Goal: Task Accomplishment & Management: Complete application form

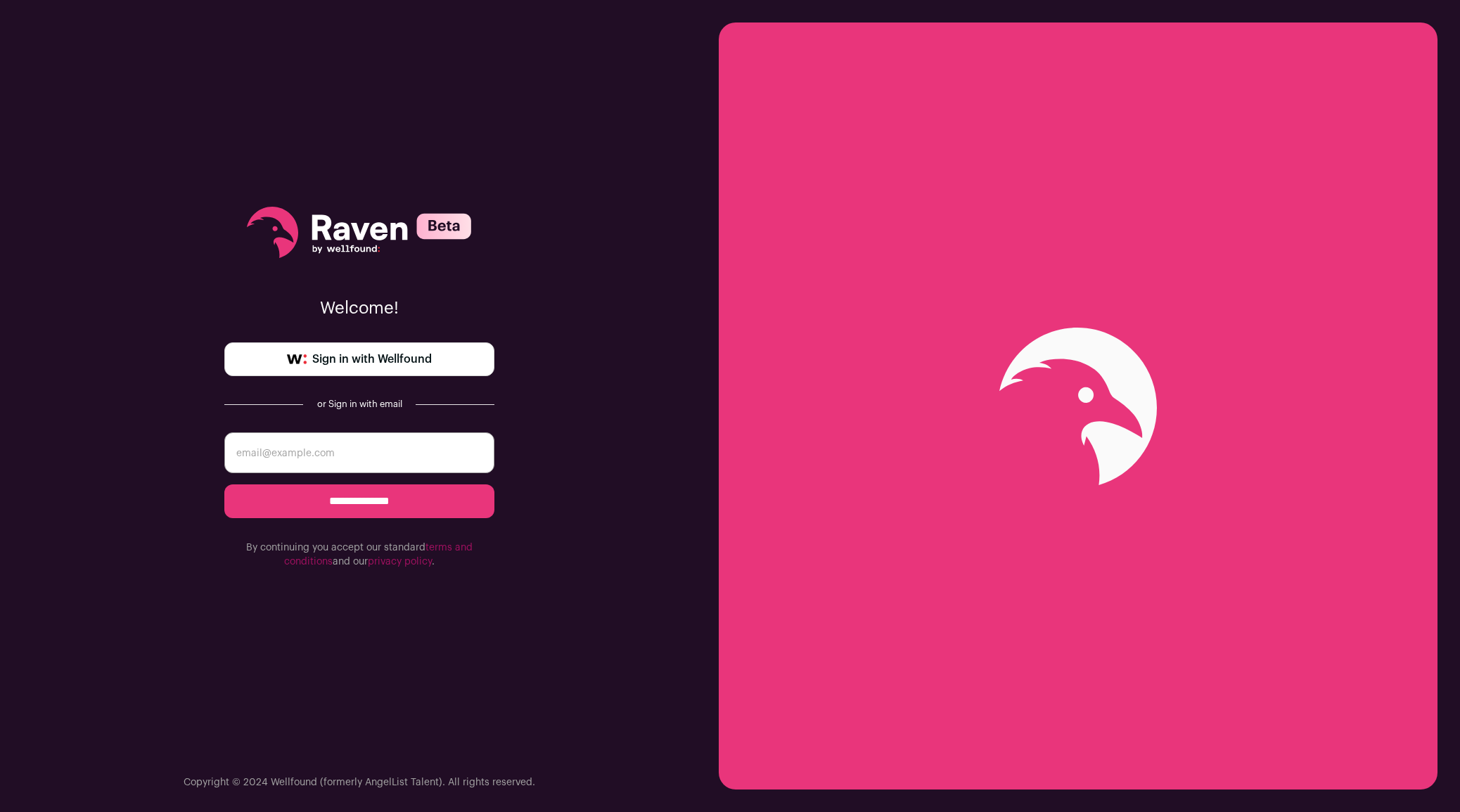
click at [317, 455] on input "email" at bounding box center [359, 452] width 270 height 41
type input "michaeldavidoconnell@gmail.com"
click at [299, 490] on input "**********" at bounding box center [359, 502] width 270 height 33
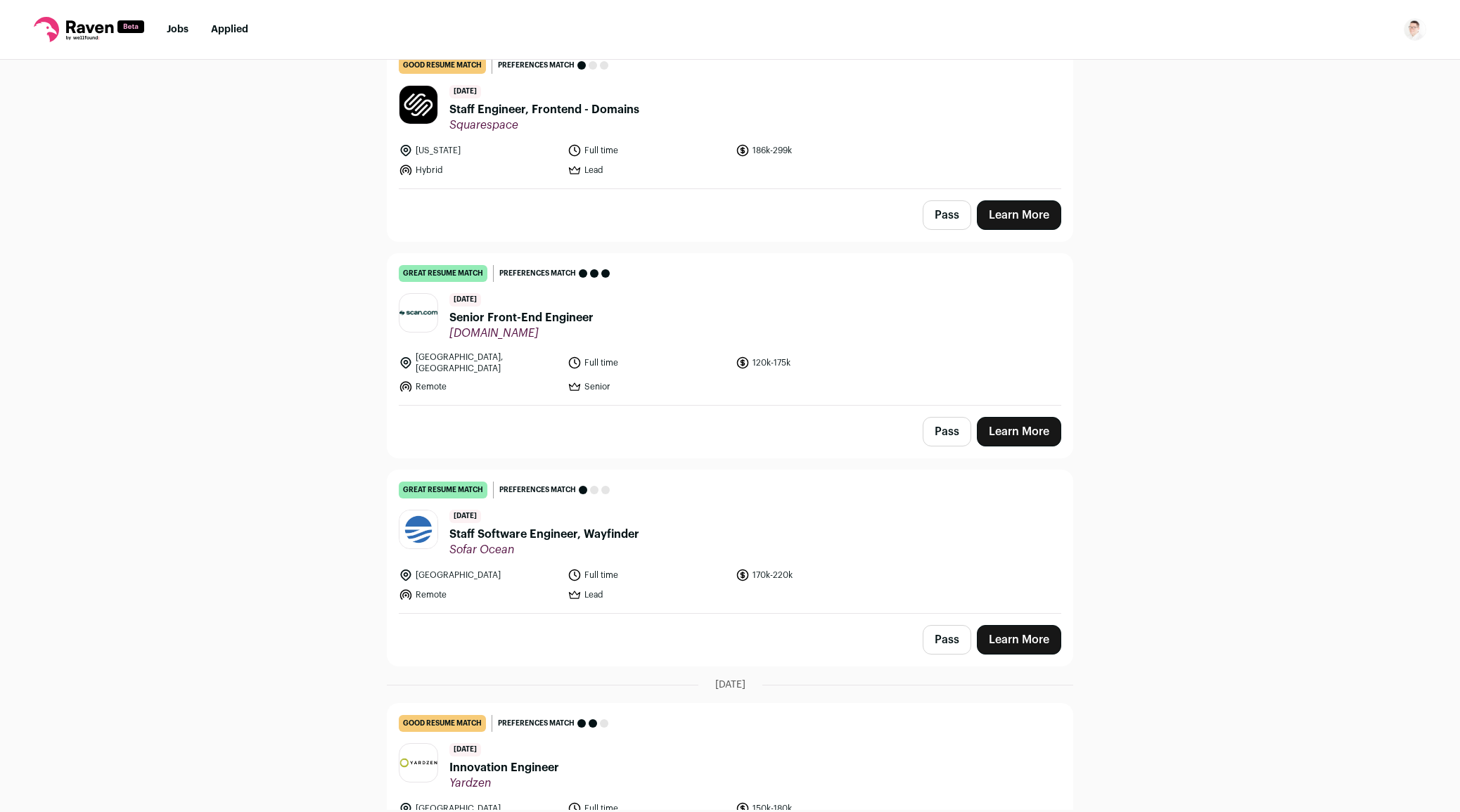
scroll to position [603, 0]
click at [513, 309] on span "Senior Front-End Engineer" at bounding box center [521, 317] width 144 height 17
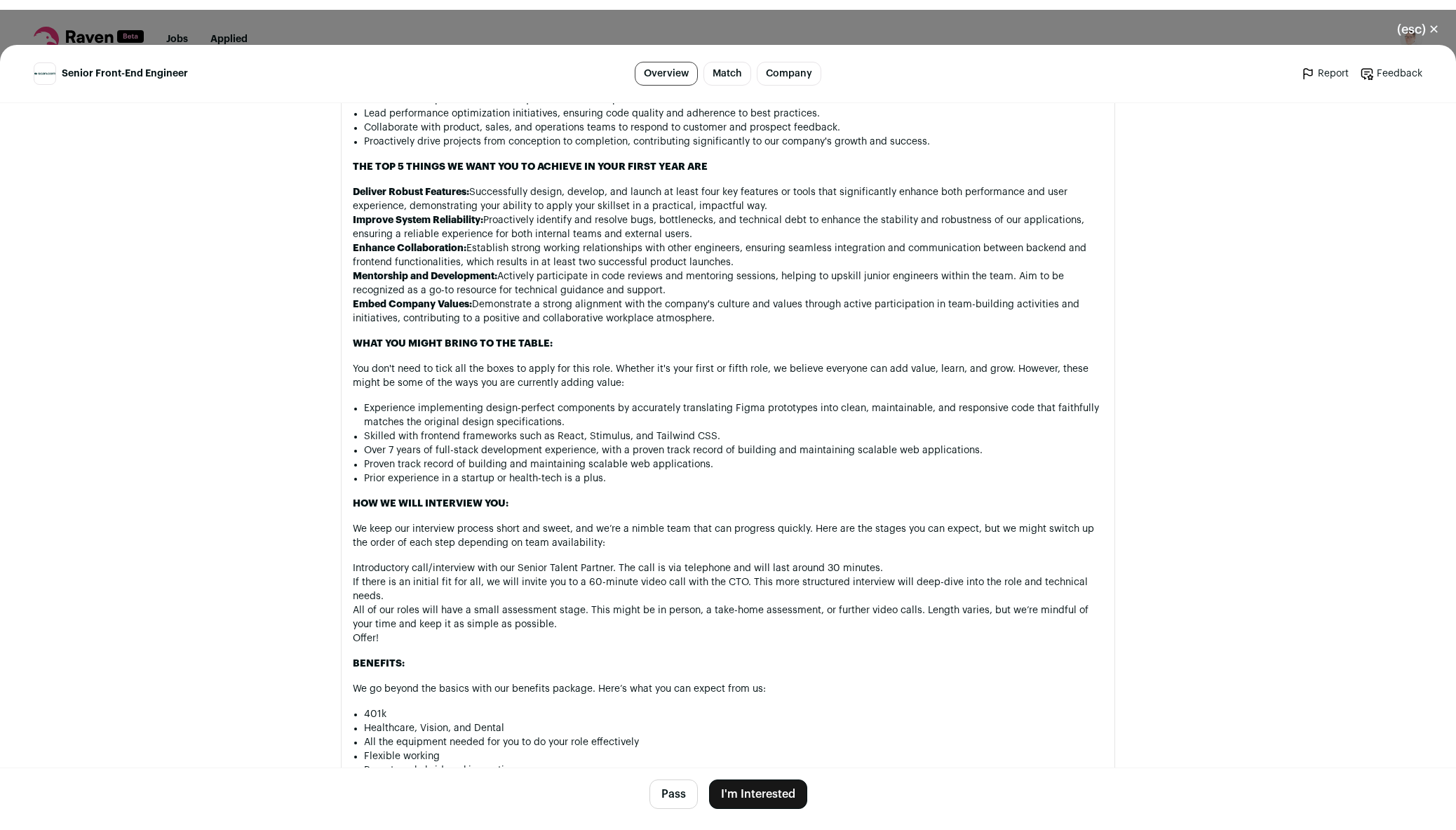
scroll to position [973, 0]
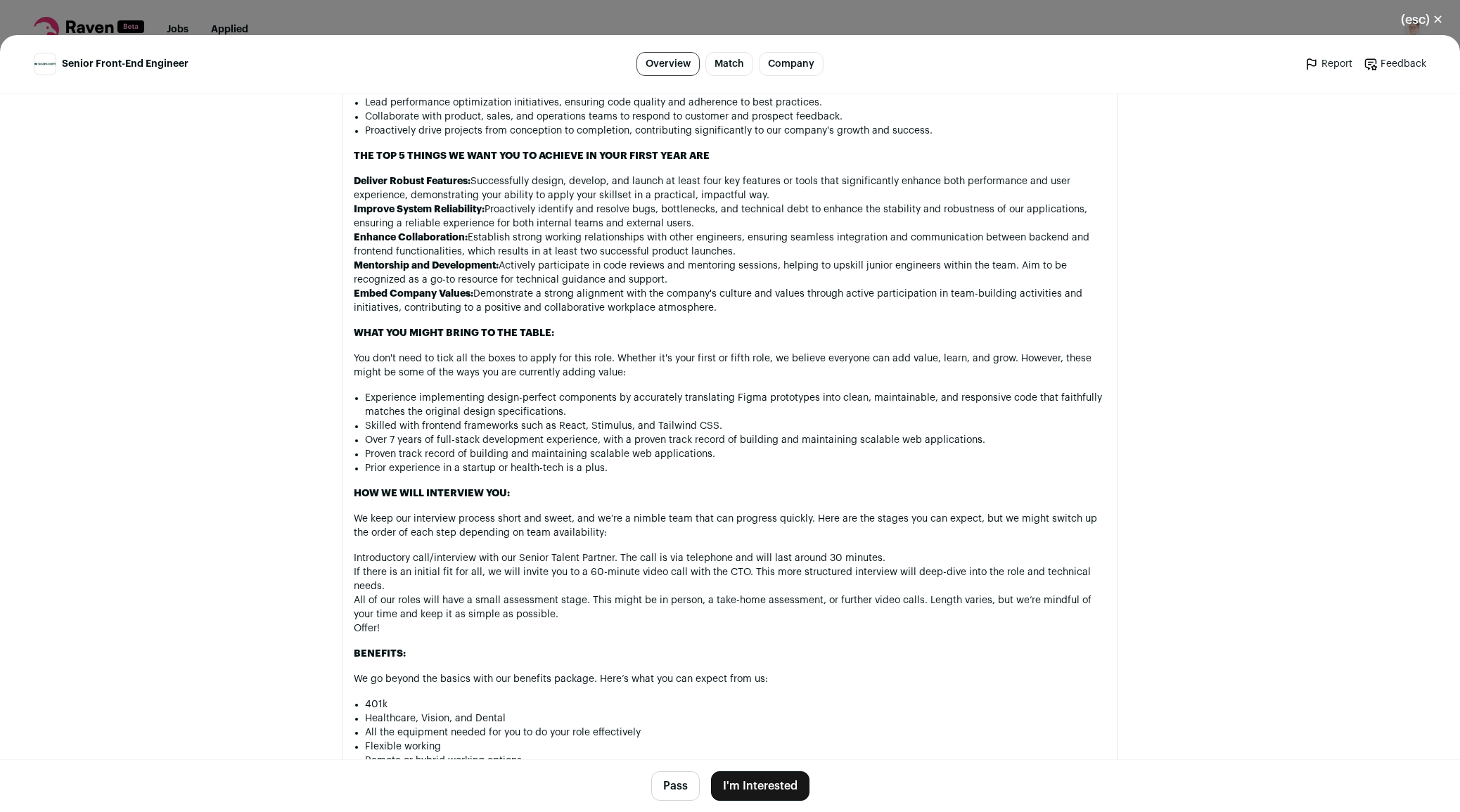
click at [611, 420] on li "Skilled with frontend frameworks such as React, Stimulus, and Tailwind CSS." at bounding box center [736, 427] width 741 height 14
copy li "Stimulus"
